Goal: Find contact information: Find contact information

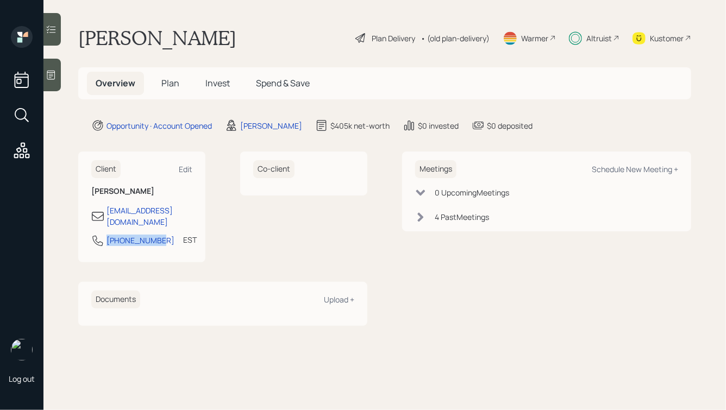
drag, startPoint x: 156, startPoint y: 230, endPoint x: 71, endPoint y: 227, distance: 85.3
click at [71, 227] on main "[PERSON_NAME] Plan Delivery • (old plan-delivery) Warmer Altruist Kustomer Over…" at bounding box center [384, 205] width 682 height 410
copy div "[PHONE_NUMBER]"
